Goal: Information Seeking & Learning: Stay updated

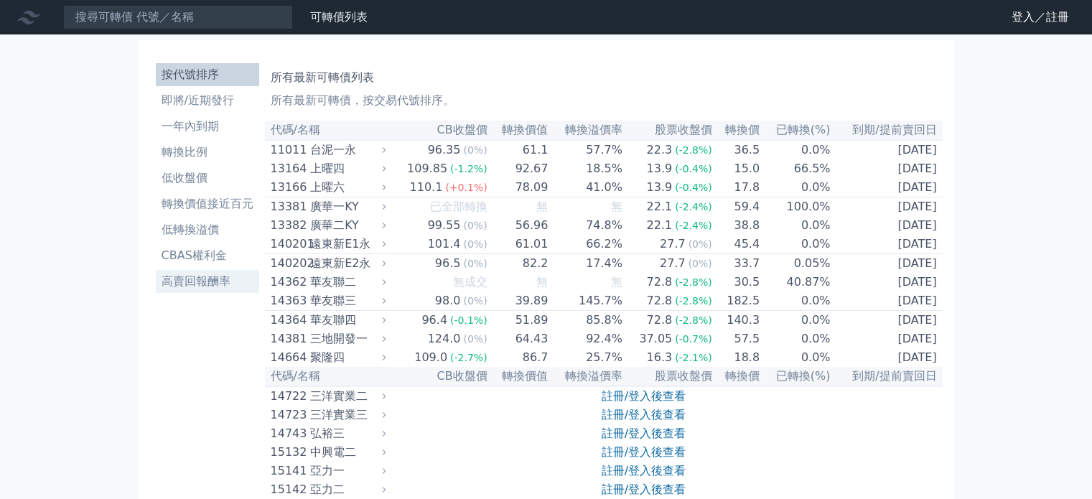
click at [172, 284] on li "高賣回報酬率" at bounding box center [207, 281] width 103 height 17
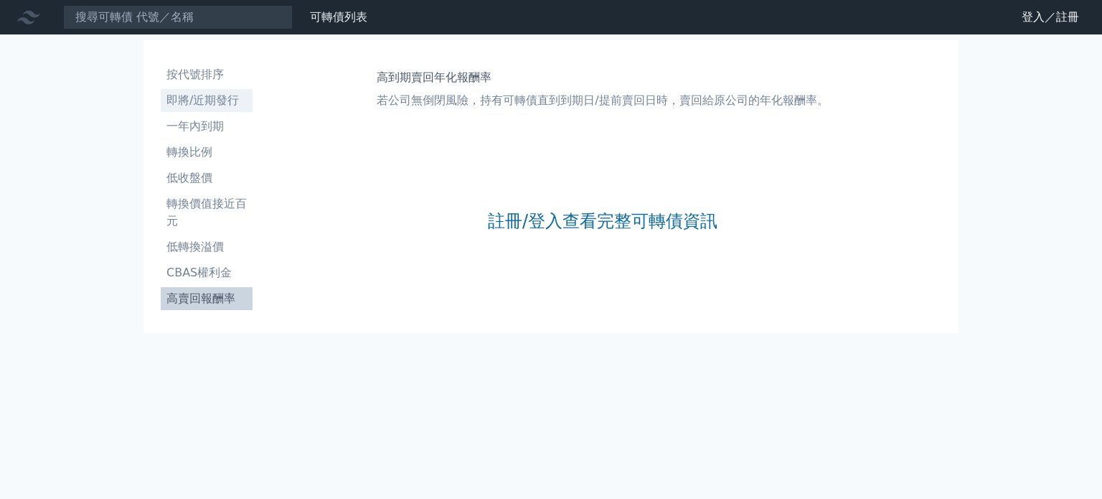
click at [202, 106] on li "即將/近期發行" at bounding box center [207, 100] width 92 height 17
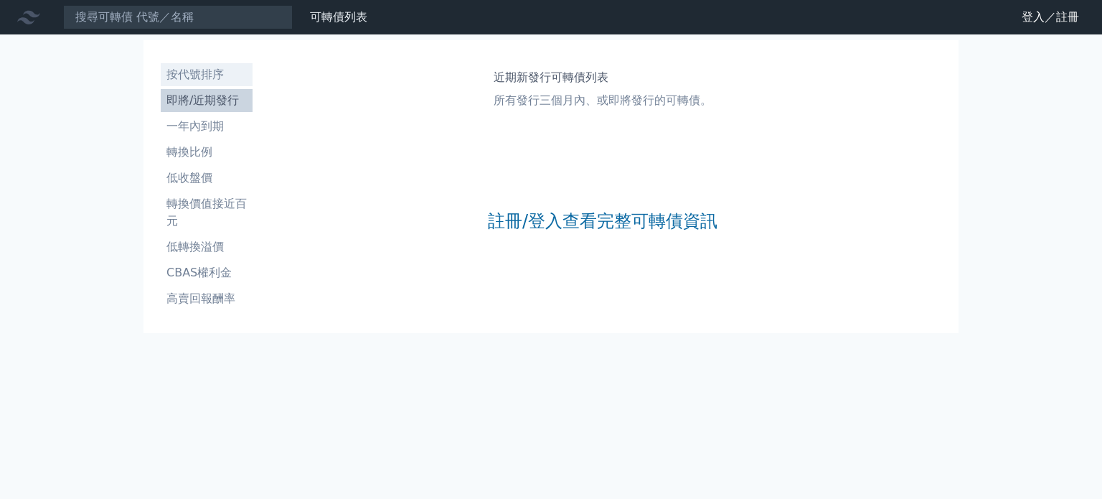
click at [197, 77] on li "按代號排序" at bounding box center [207, 74] width 92 height 17
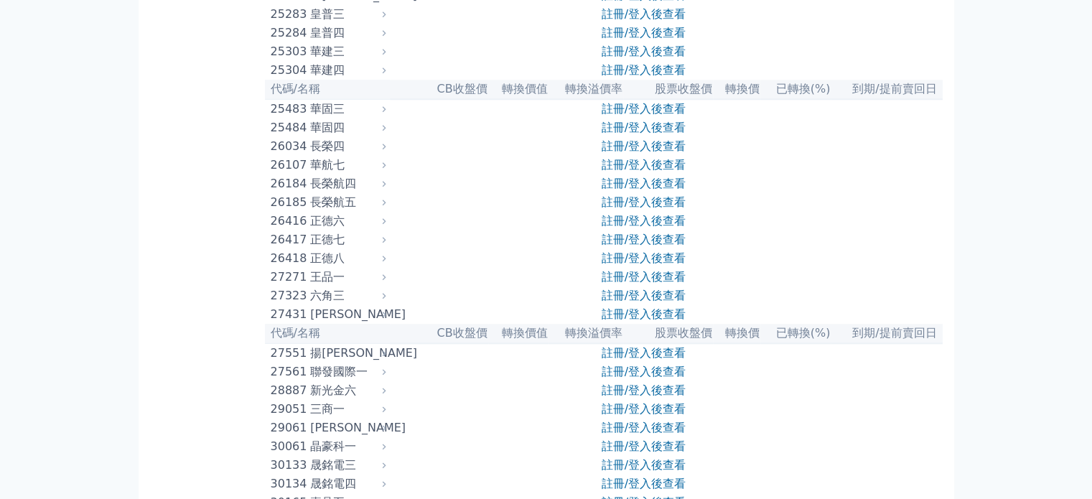
scroll to position [1579, 0]
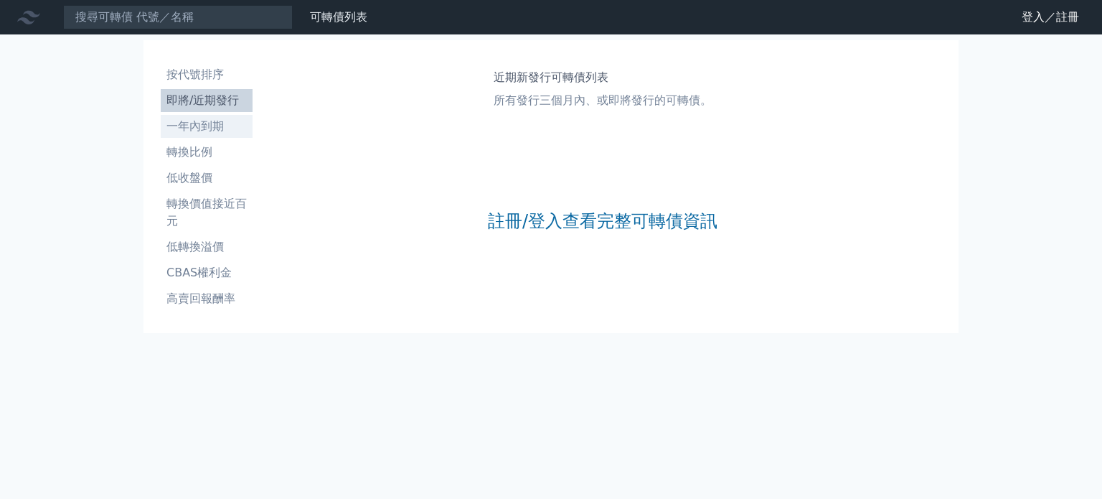
click at [212, 131] on li "一年內到期" at bounding box center [207, 126] width 92 height 17
